Goal: Task Accomplishment & Management: Manage account settings

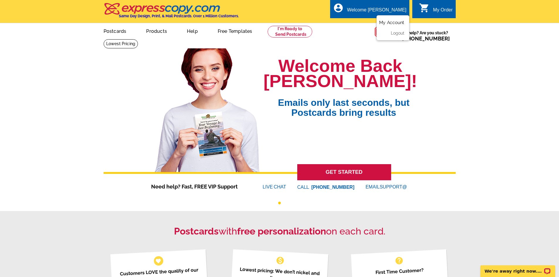
click at [389, 21] on link "My Account" at bounding box center [391, 22] width 25 height 5
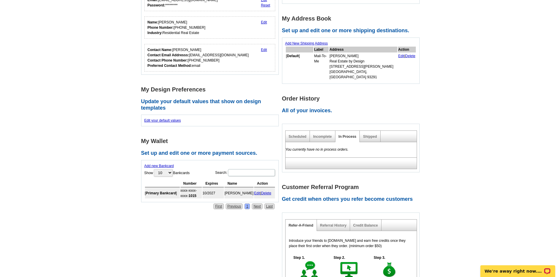
scroll to position [88, 0]
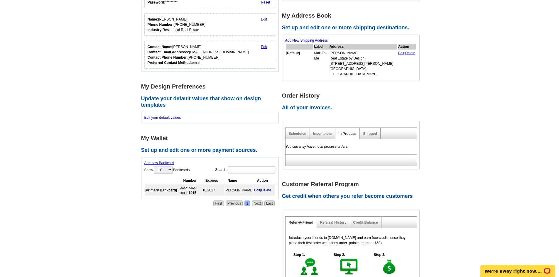
click at [365, 128] on div "Shipped" at bounding box center [370, 133] width 21 height 11
click at [368, 132] on link "Shipped" at bounding box center [370, 134] width 14 height 4
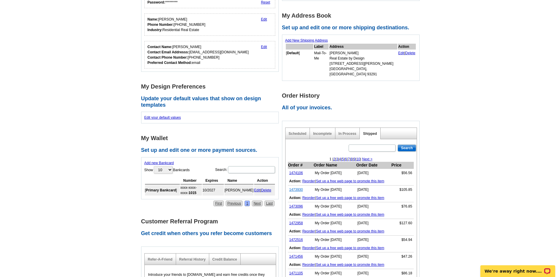
click at [295, 188] on link "1473930" at bounding box center [296, 190] width 14 height 4
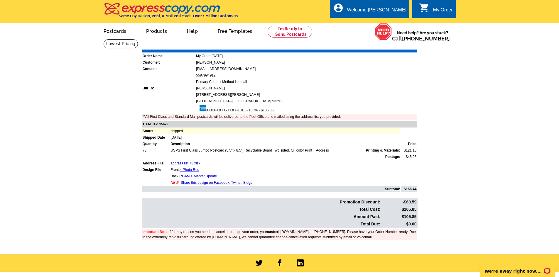
click at [402, 46] on link "Print Invoice" at bounding box center [402, 45] width 31 height 5
click at [354, 46] on link "Download Invoice" at bounding box center [365, 45] width 42 height 5
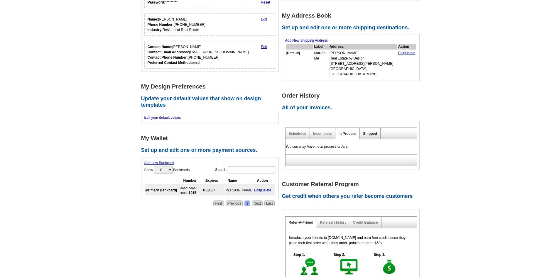
click at [366, 132] on link "Shipped" at bounding box center [370, 134] width 14 height 4
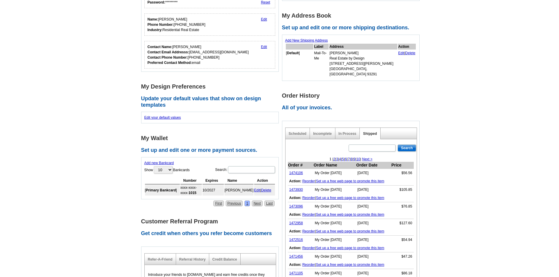
scroll to position [117, 0]
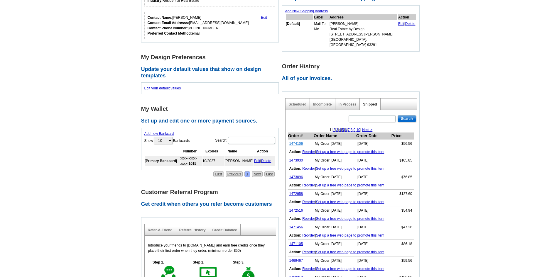
click at [291, 142] on link "1474106" at bounding box center [296, 144] width 14 height 4
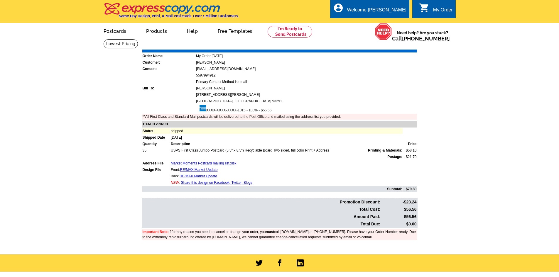
drag, startPoint x: 401, startPoint y: 46, endPoint x: 432, endPoint y: 238, distance: 194.5
click at [401, 46] on link "Print Invoice" at bounding box center [402, 45] width 31 height 5
